Goal: Find specific page/section: Locate a particular part of the current website

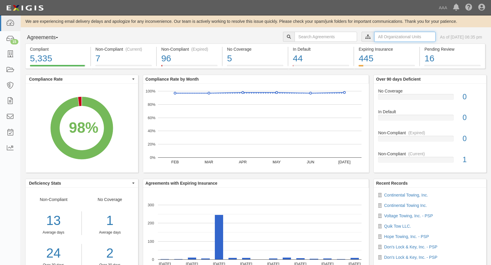
click at [374, 36] on input "text" at bounding box center [404, 37] width 61 height 10
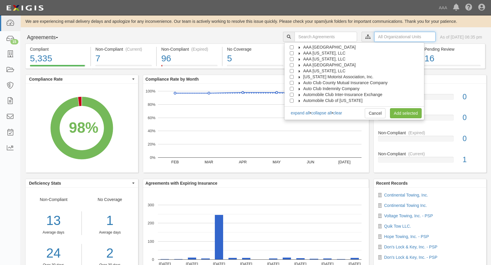
scroll to position [24, 0]
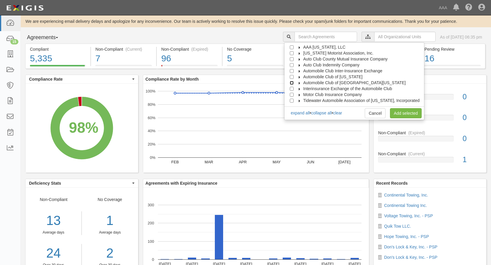
click at [293, 81] on input "Automobile Club of [GEOGRAPHIC_DATA][US_STATE]" at bounding box center [292, 83] width 4 height 4
checkbox input "true"
click at [404, 112] on link "Add selected" at bounding box center [406, 113] width 32 height 10
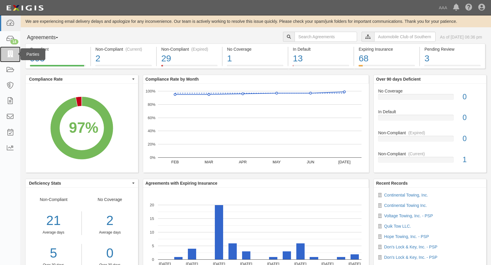
click at [9, 54] on icon at bounding box center [10, 54] width 8 height 7
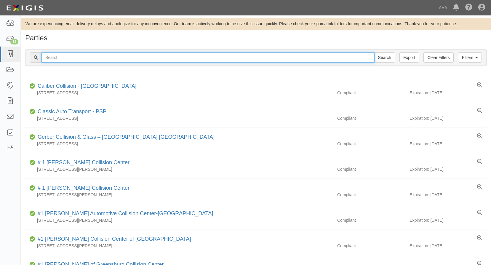
click at [81, 59] on input "text" at bounding box center [207, 57] width 333 height 10
type input "summiut Towing co inc"
click at [374, 52] on input "Search" at bounding box center [384, 57] width 21 height 10
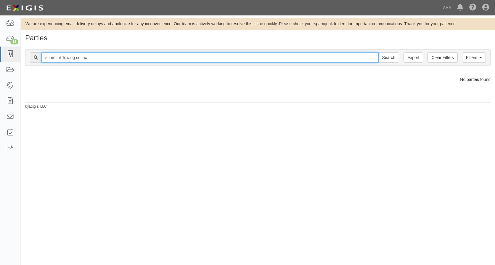
drag, startPoint x: 95, startPoint y: 59, endPoint x: -1, endPoint y: 48, distance: 96.8
click at [0, 48] on html "Toggle navigation Dashboard 14 Inbox Parties Agreements Coverages Documents Mes…" at bounding box center [247, 128] width 495 height 256
type input "summit towing"
click at [378, 52] on input "Search" at bounding box center [388, 57] width 21 height 10
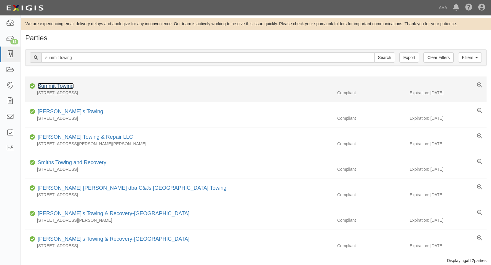
click at [65, 85] on link "Summit Towing" at bounding box center [56, 86] width 36 height 6
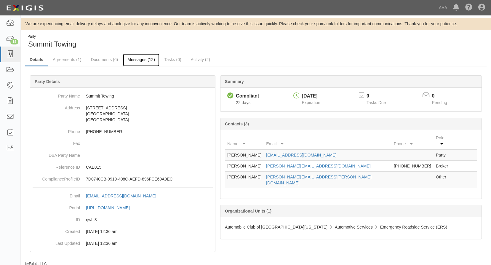
click at [145, 61] on link "Messages (12)" at bounding box center [141, 60] width 36 height 13
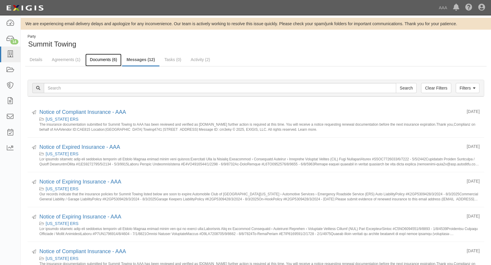
click at [99, 59] on link "Documents (6)" at bounding box center [103, 60] width 36 height 13
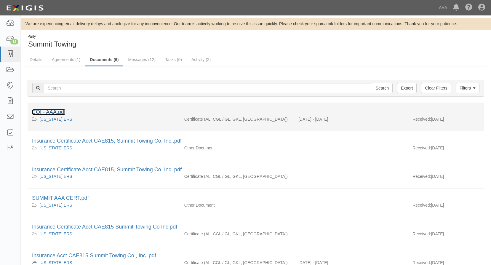
click at [55, 111] on link "COI - AAA.pdf" at bounding box center [48, 112] width 33 height 6
